Goal: Navigation & Orientation: Find specific page/section

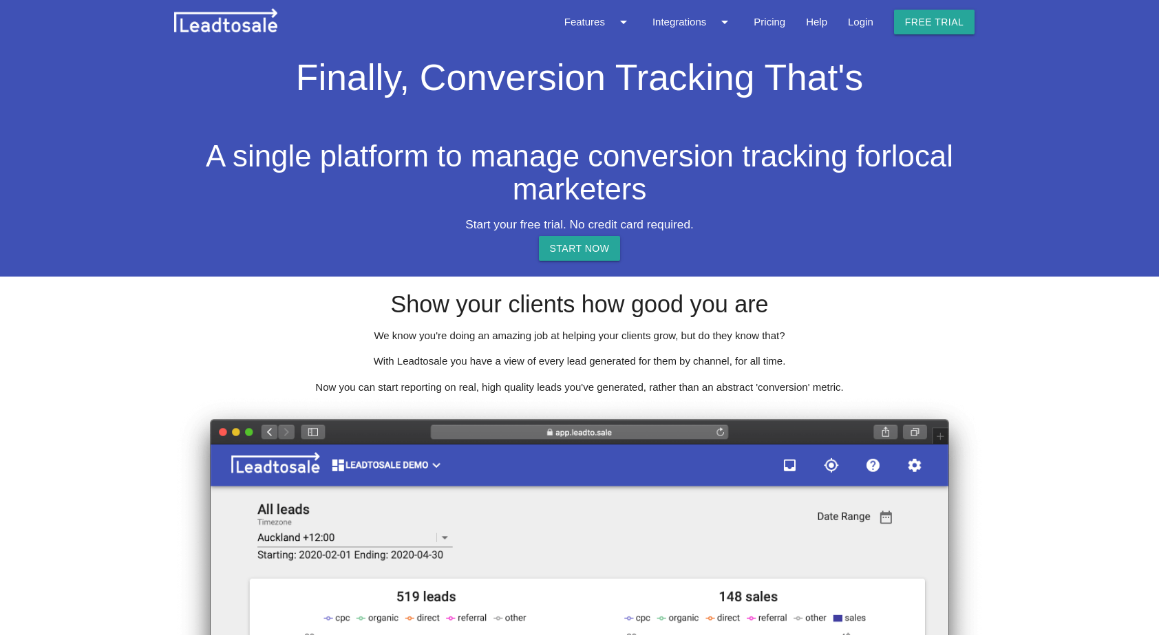
select select "AU"
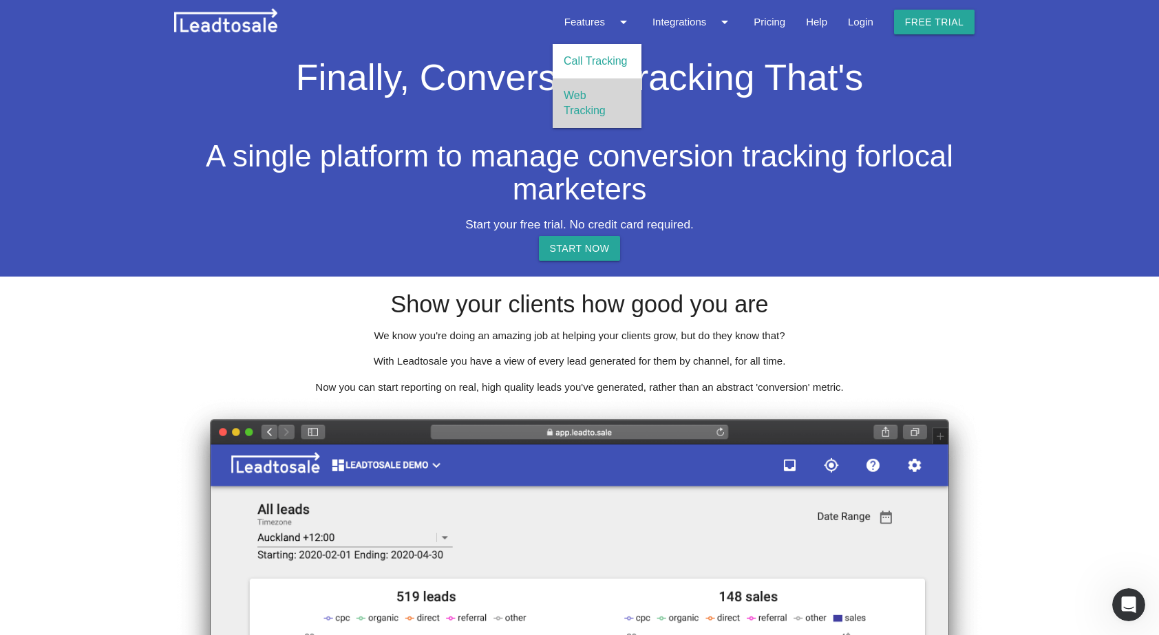
click at [586, 105] on link "Web Tracking" at bounding box center [597, 103] width 89 height 50
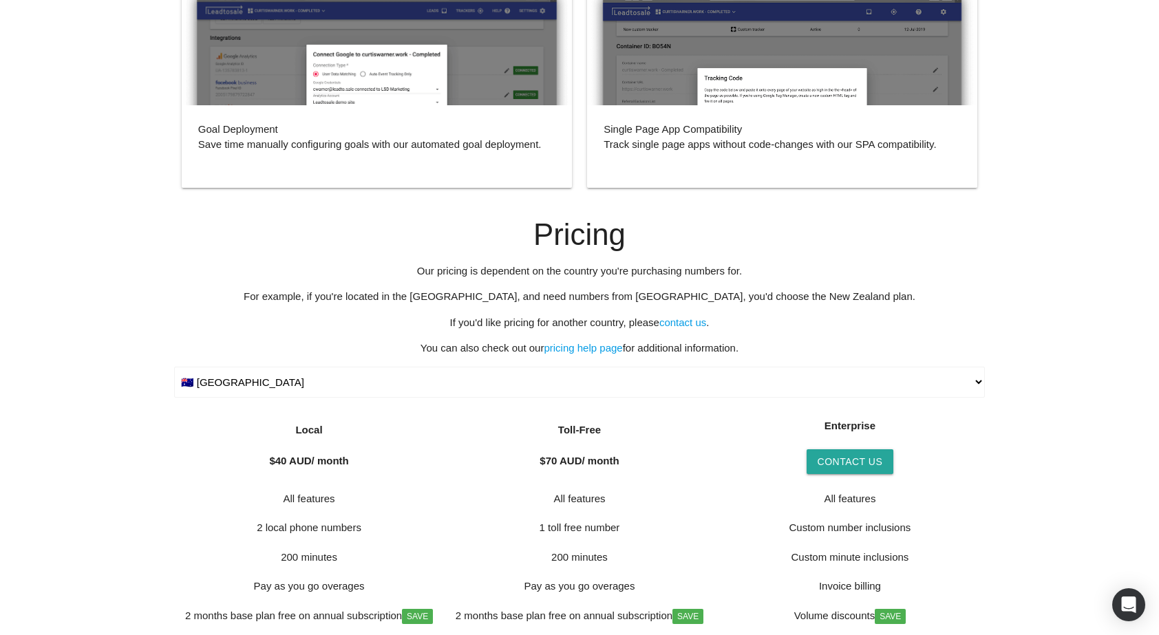
scroll to position [2977, 0]
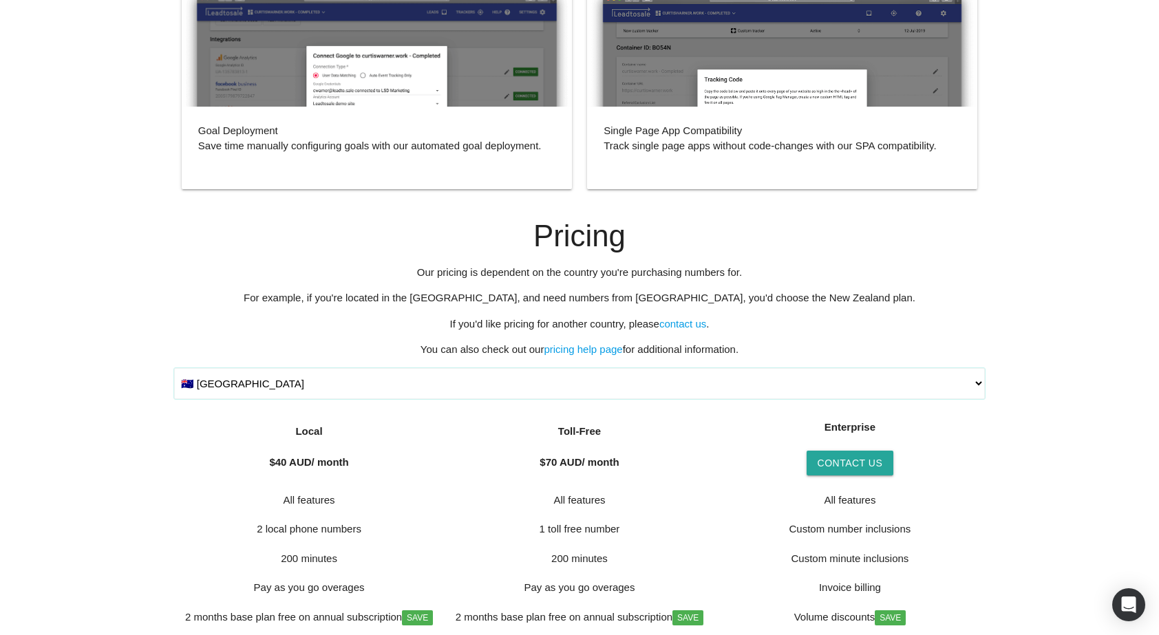
click at [596, 381] on select "Choose your country 🇦🇺 Australia 🇳🇿 New Zealand 🇲🇾 Malaysia 🇸🇬 Singapore 🇺🇸 Uni…" at bounding box center [579, 383] width 811 height 31
click at [174, 368] on select "Choose your country 🇦🇺 Australia 🇳🇿 New Zealand 🇲🇾 Malaysia 🇸🇬 Singapore 🇺🇸 Uni…" at bounding box center [579, 383] width 811 height 31
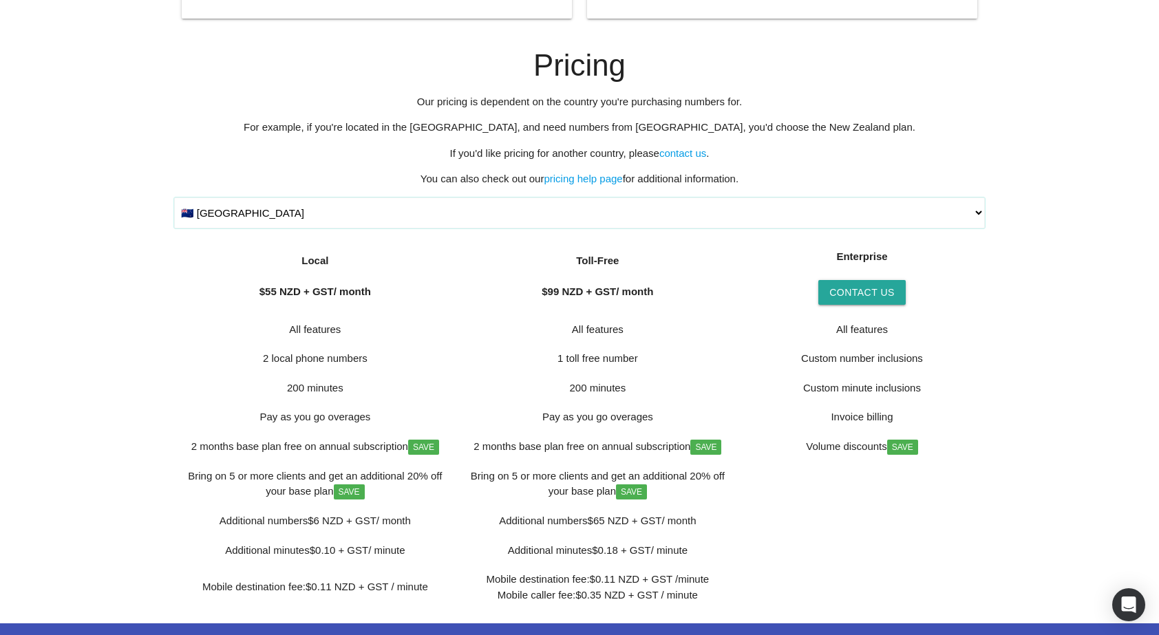
scroll to position [3151, 0]
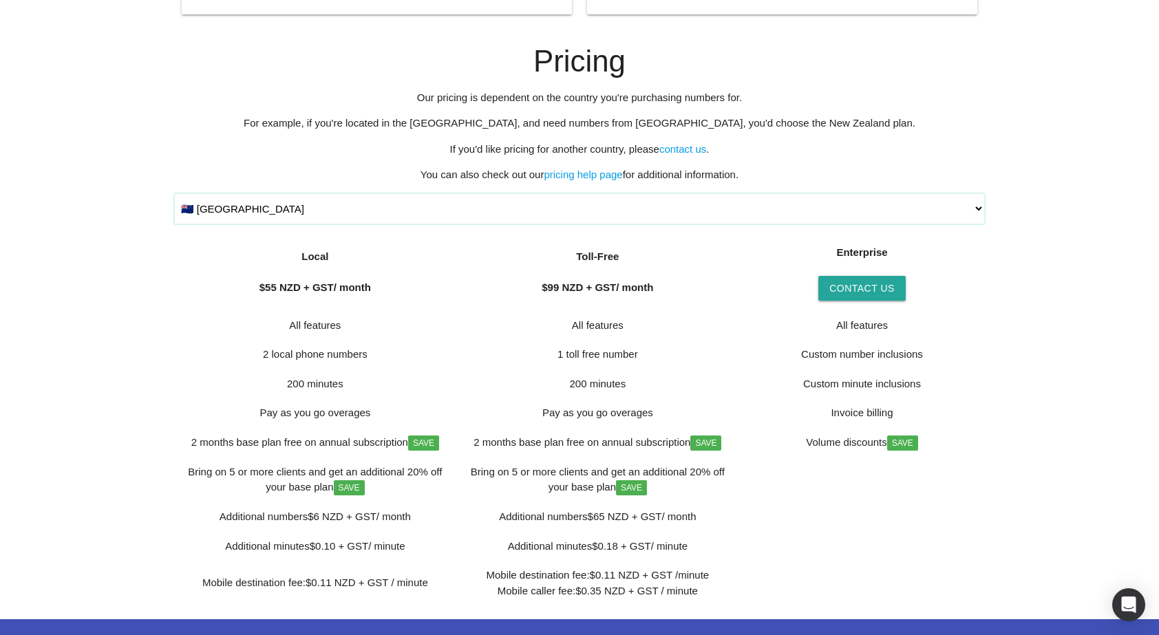
click at [427, 218] on select "Choose your country 🇦🇺 Australia 🇳🇿 New Zealand 🇲🇾 Malaysia 🇸🇬 Singapore 🇺🇸 Uni…" at bounding box center [579, 208] width 811 height 31
select select "AU"
click at [174, 193] on select "Choose your country 🇦🇺 Australia 🇳🇿 New Zealand 🇲🇾 Malaysia 🇸🇬 Singapore 🇺🇸 Uni…" at bounding box center [579, 208] width 811 height 31
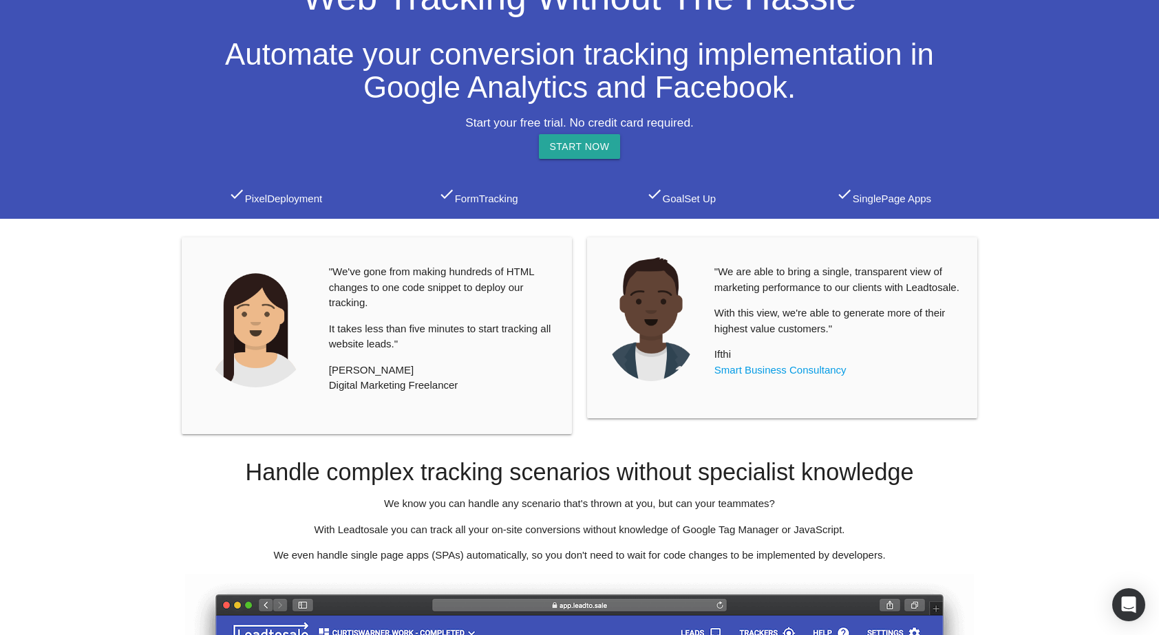
scroll to position [0, 0]
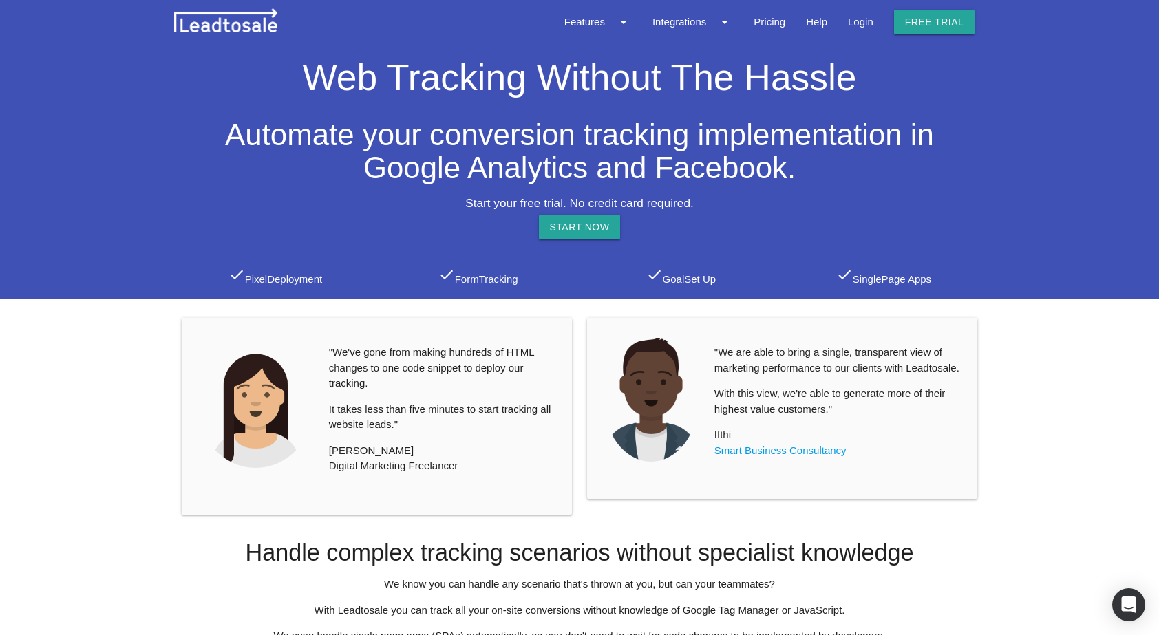
drag, startPoint x: 245, startPoint y: 28, endPoint x: 401, endPoint y: 19, distance: 155.8
click at [245, 28] on img at bounding box center [225, 20] width 103 height 24
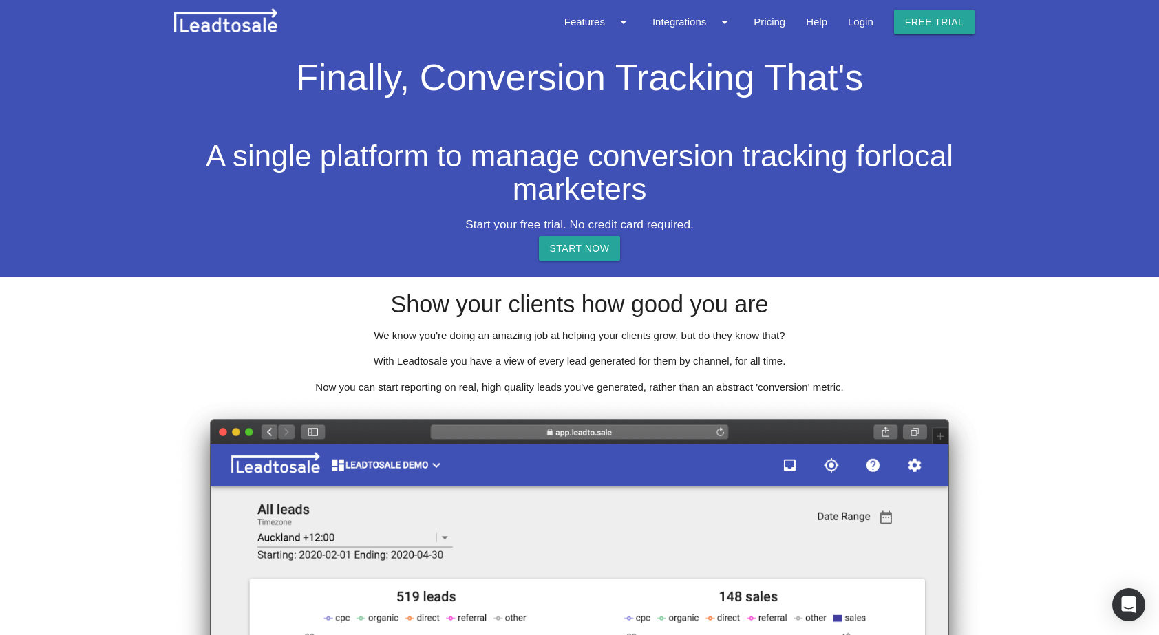
select select "AU"
